Goal: Task Accomplishment & Management: Complete application form

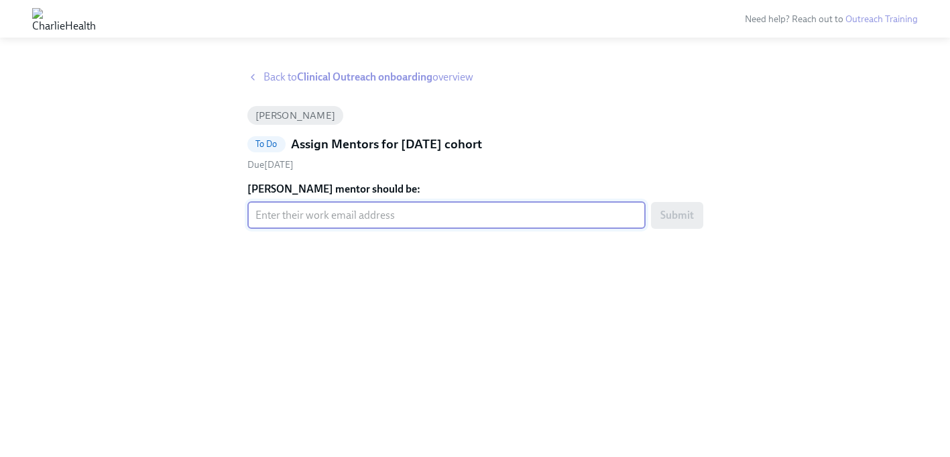
click at [382, 209] on input "Zander's mentor should be:" at bounding box center [446, 215] width 398 height 27
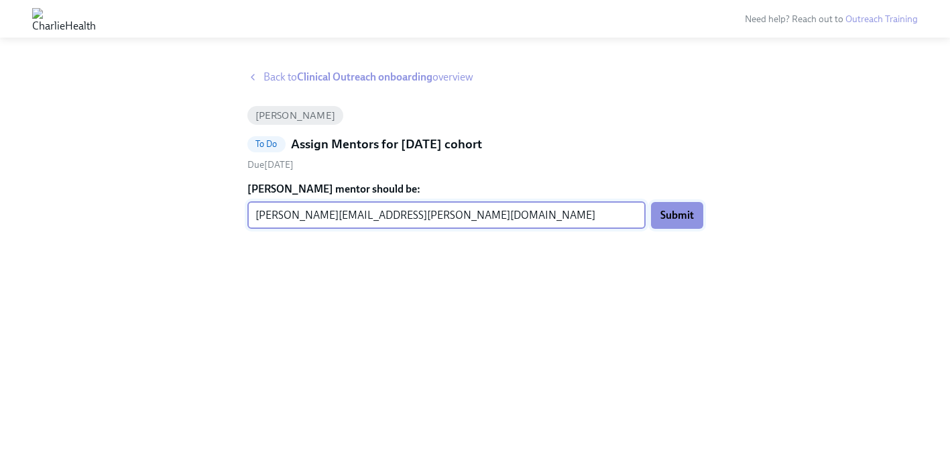
type input "alana.morrison@charliehealth.com"
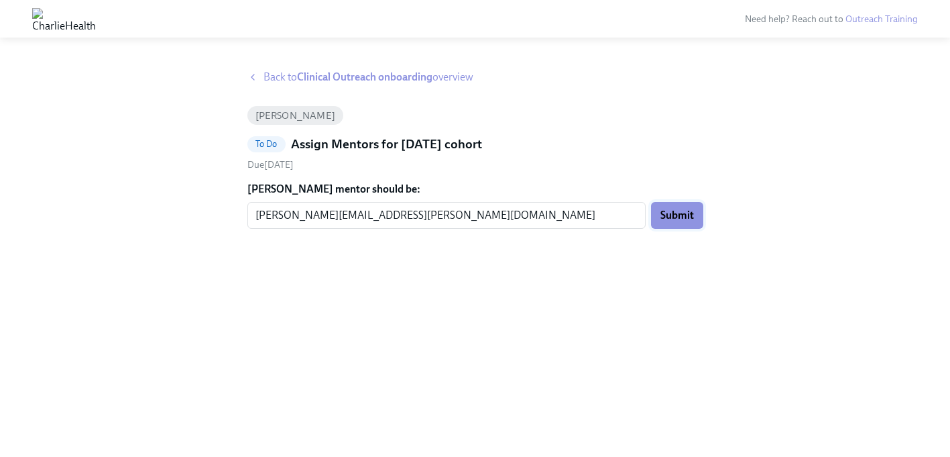
click at [677, 215] on span "Submit" at bounding box center [678, 215] width 34 height 13
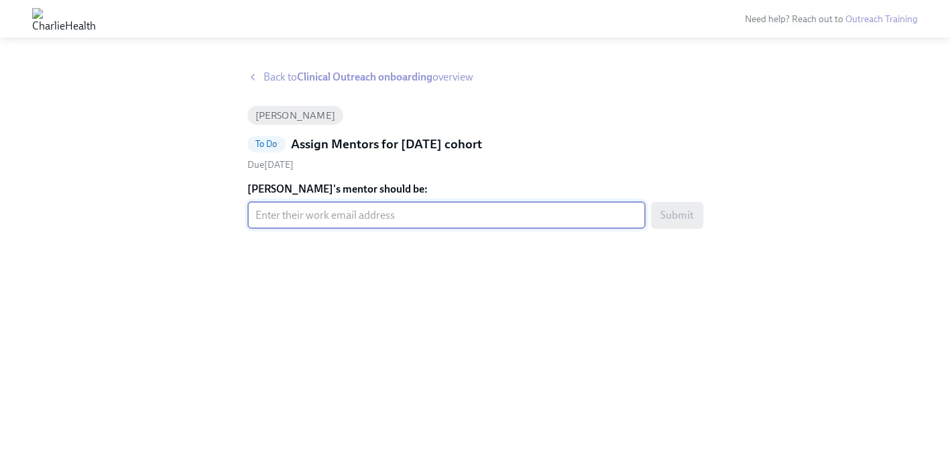
paste input "erika.stadsklev@charliehealth.com"
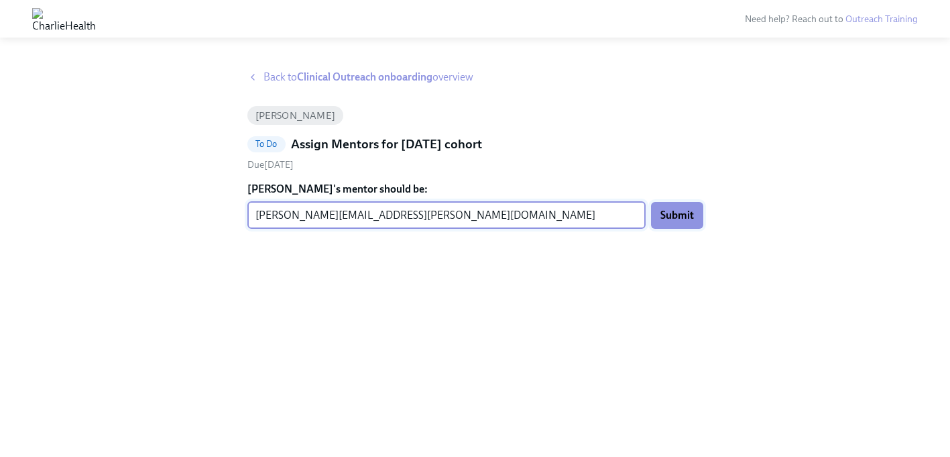
type input "erika.stadsklev@charliehealth.com"
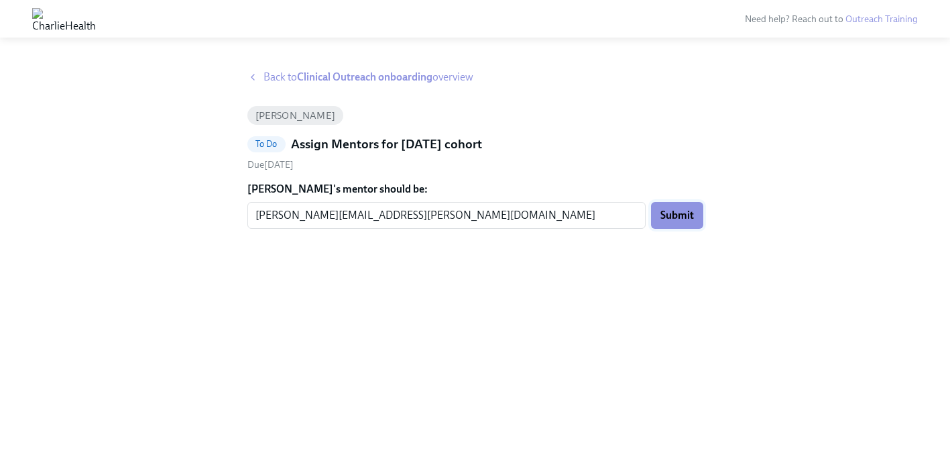
click at [663, 225] on button "Submit" at bounding box center [677, 215] width 52 height 27
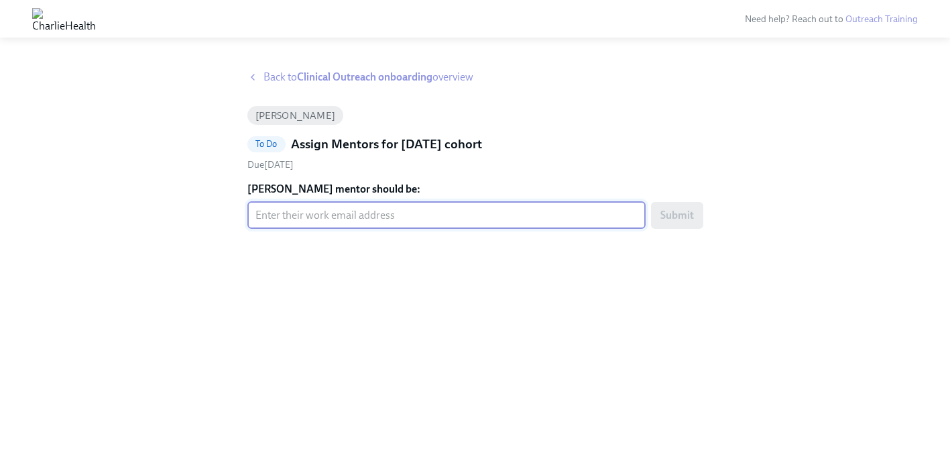
paste input "domenic.nicholas@charliehealth.com"
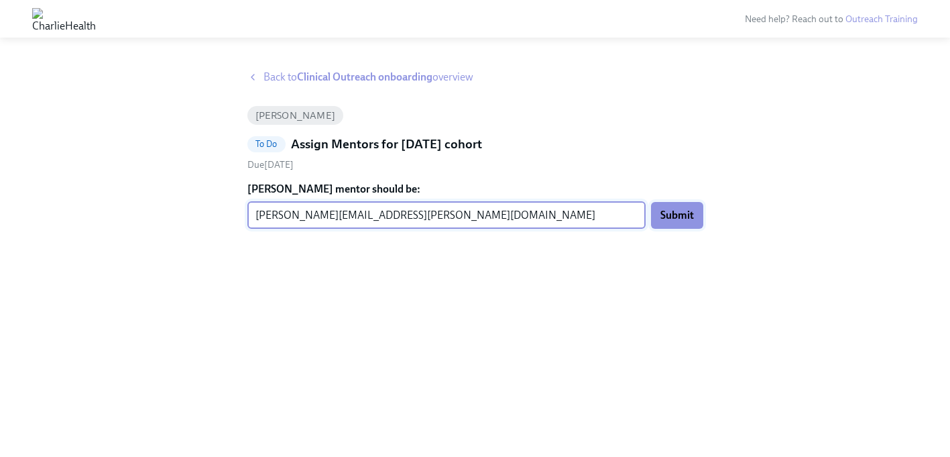
type input "domenic.nicholas@charliehealth.com"
click at [681, 213] on span "Submit" at bounding box center [678, 215] width 34 height 13
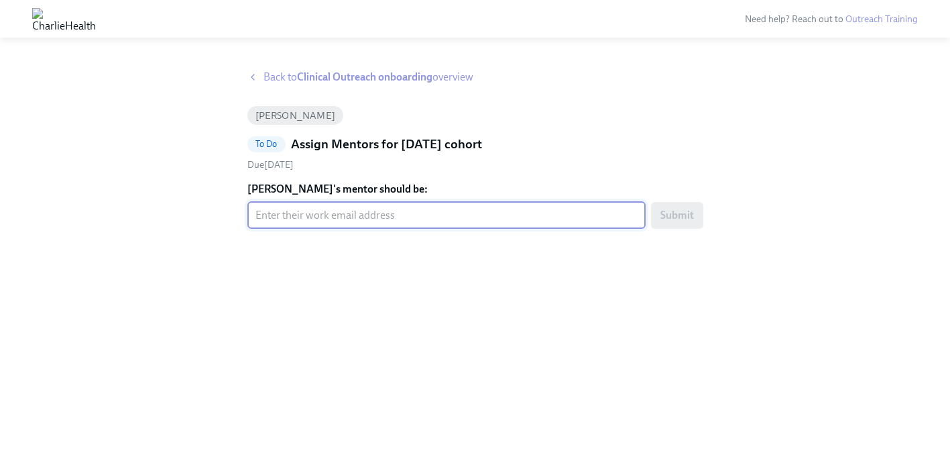
paste input "ashley.cook2@charliehealth.com"
type input "ashley.cook2@charliehealth.com"
click at [679, 209] on span "Submit" at bounding box center [678, 215] width 34 height 13
paste input "[PERSON_NAME][EMAIL_ADDRESS][PERSON_NAME][DOMAIN_NAME]"
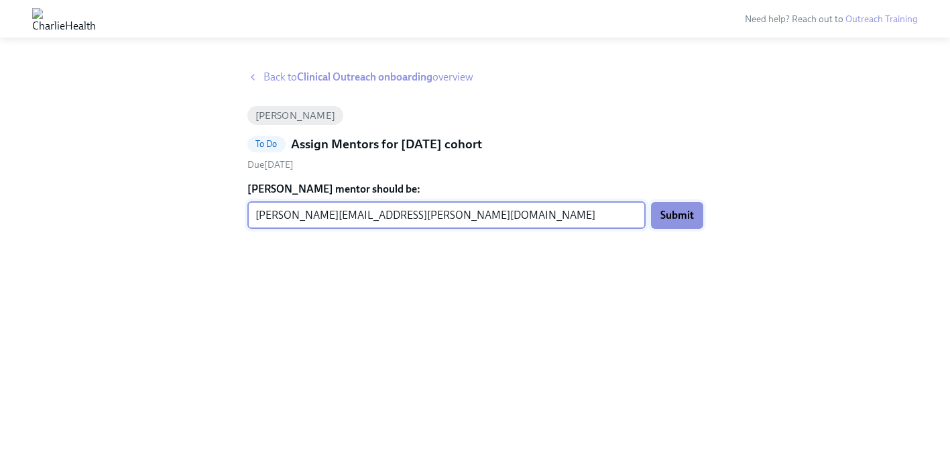
type input "[PERSON_NAME][EMAIL_ADDRESS][PERSON_NAME][DOMAIN_NAME]"
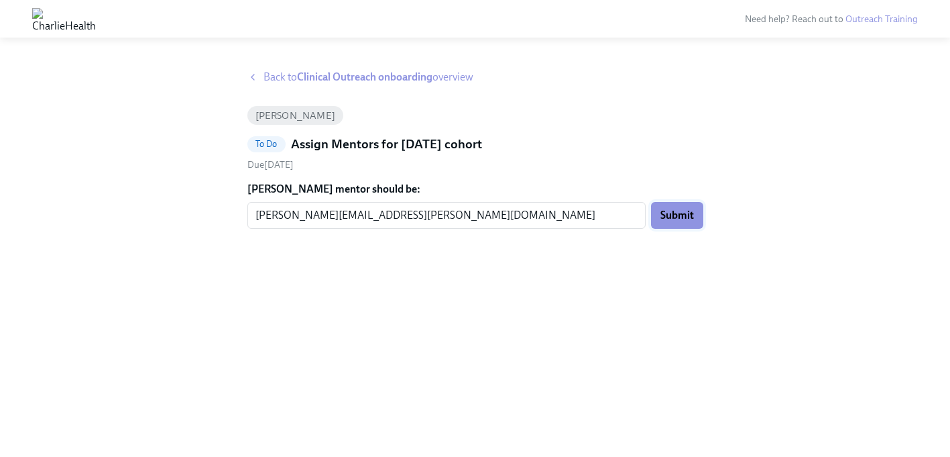
click at [691, 215] on span "Submit" at bounding box center [678, 215] width 34 height 13
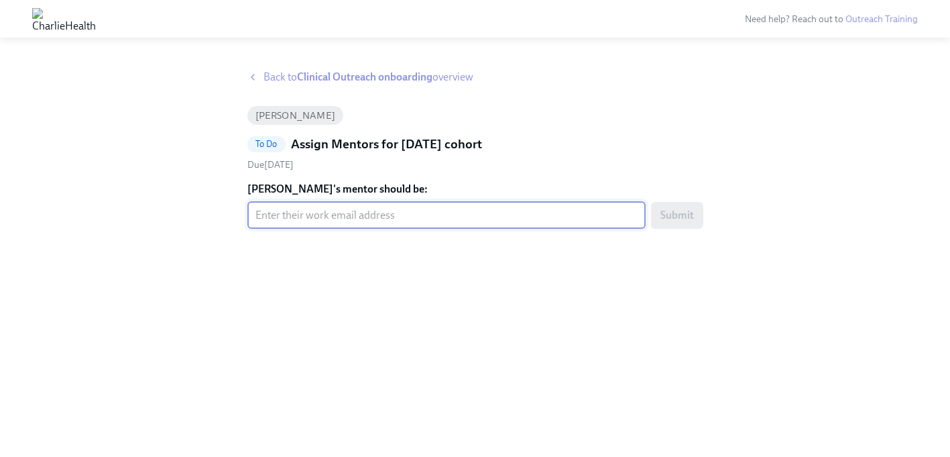
paste input "amanda.titman-mitchell@charliehealth.com"
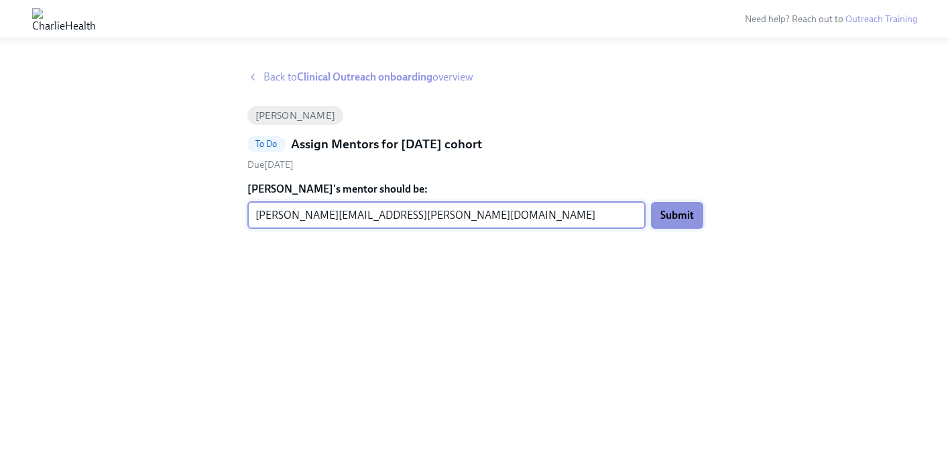
type input "amanda.titman-mitchell@charliehealth.com"
click at [666, 217] on span "Submit" at bounding box center [678, 215] width 34 height 13
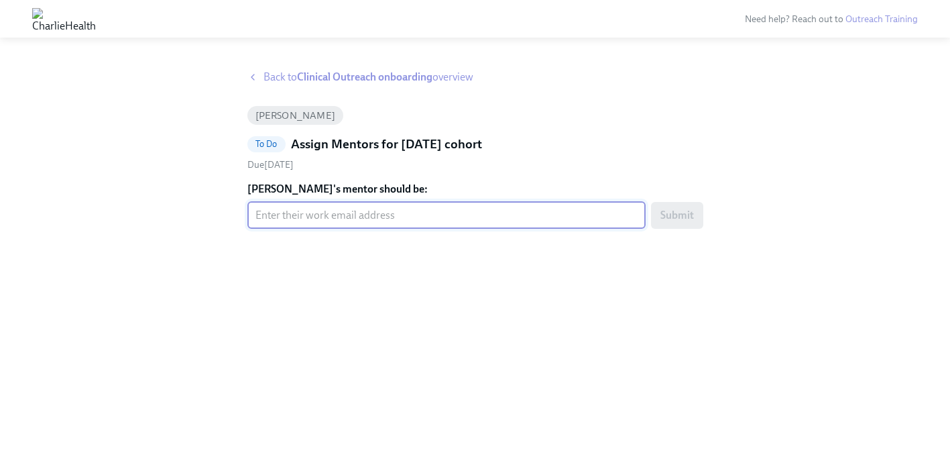
paste input "[EMAIL_ADDRESS][DOMAIN_NAME]"
type input "[EMAIL_ADDRESS][DOMAIN_NAME]"
click at [696, 212] on button "Submit" at bounding box center [677, 215] width 52 height 27
paste input "[DATE][EMAIL_ADDRESS][PERSON_NAME][DOMAIN_NAME]"
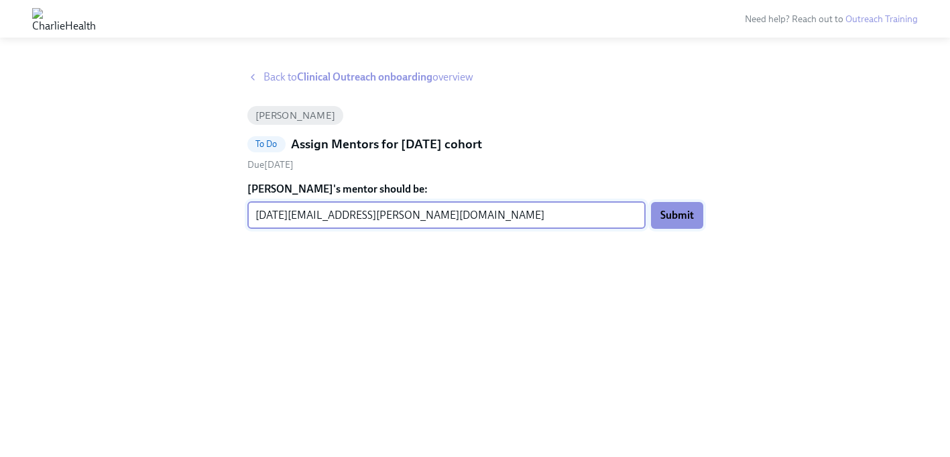
type input "[DATE][EMAIL_ADDRESS][PERSON_NAME][DOMAIN_NAME]"
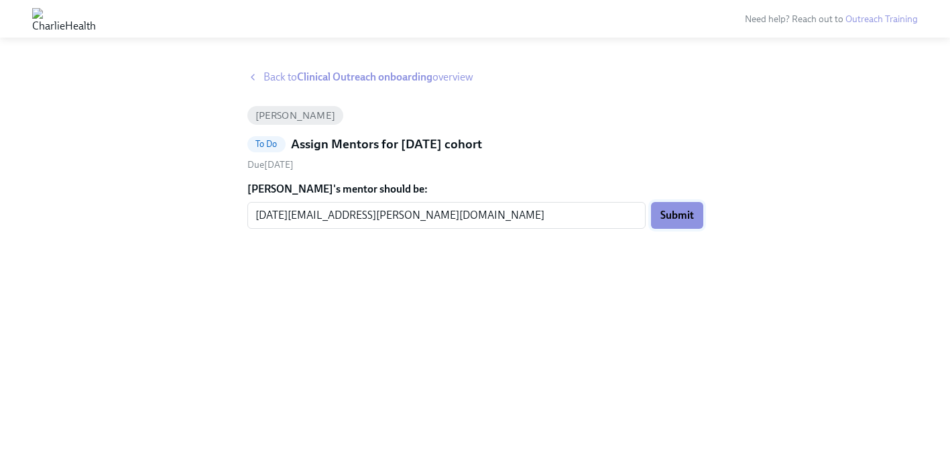
click at [697, 211] on button "Submit" at bounding box center [677, 215] width 52 height 27
